Goal: Transaction & Acquisition: Book appointment/travel/reservation

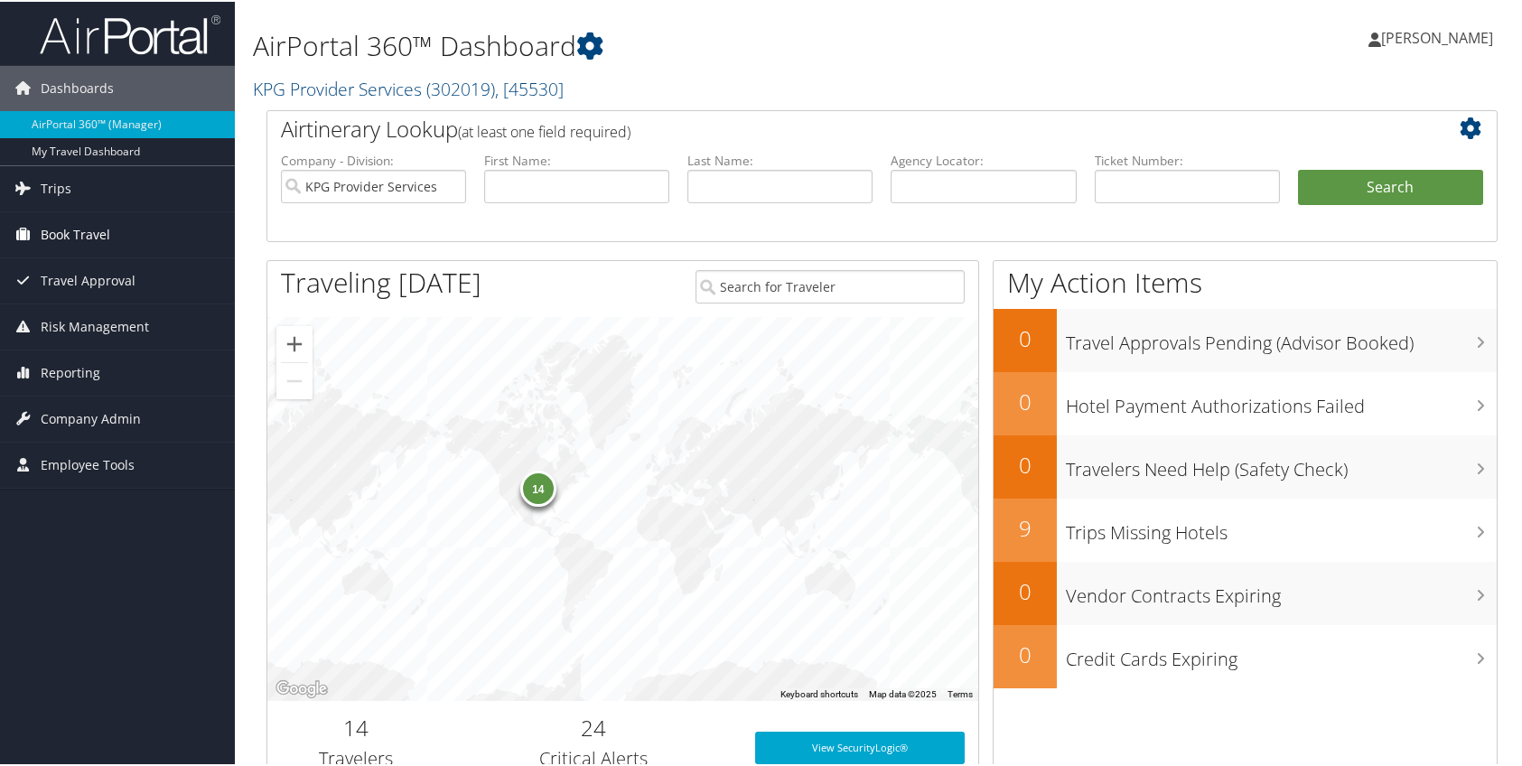
click at [127, 246] on link "Book Travel" at bounding box center [117, 232] width 235 height 45
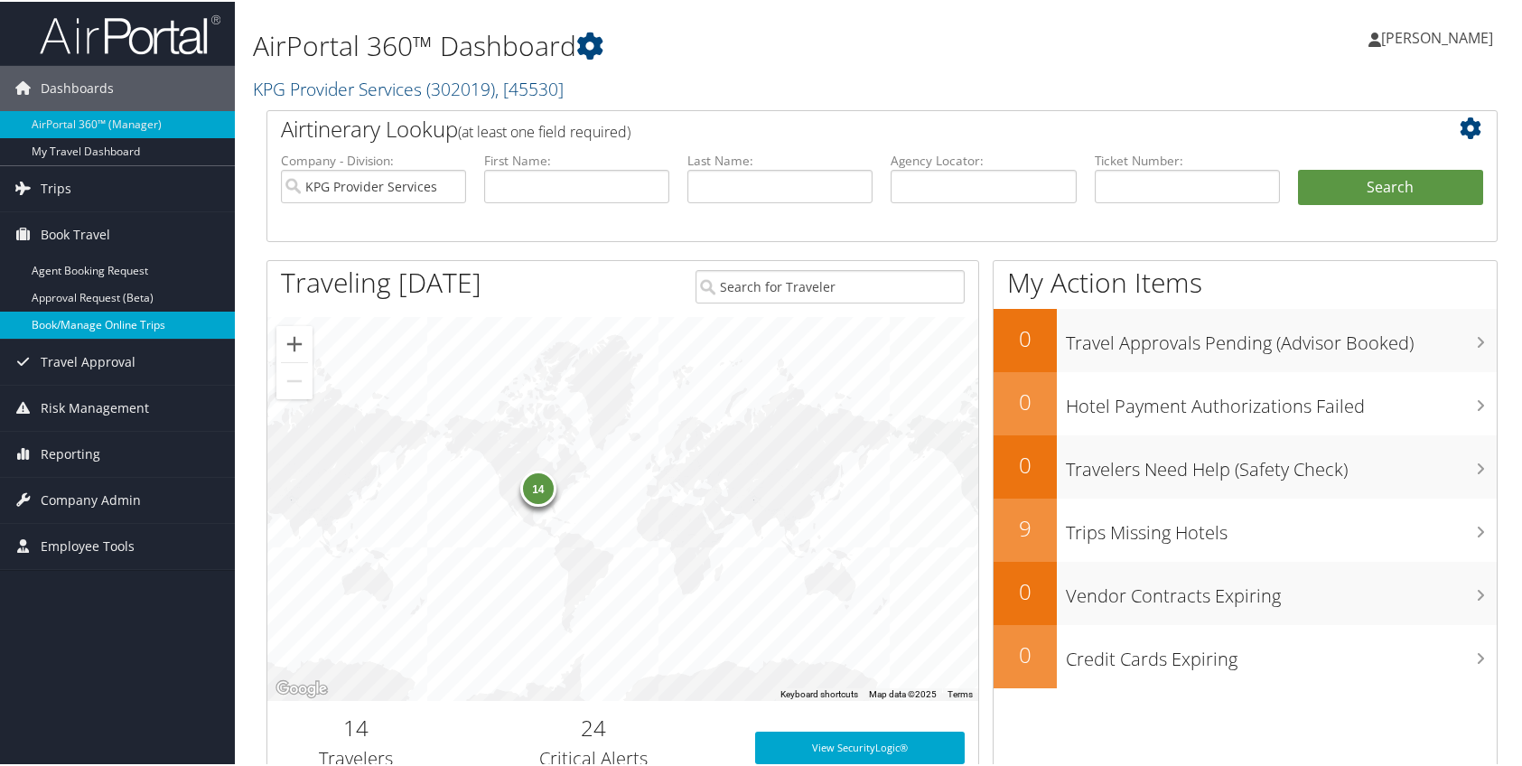
click at [140, 317] on link "Book/Manage Online Trips" at bounding box center [117, 323] width 235 height 27
